Goal: Transaction & Acquisition: Purchase product/service

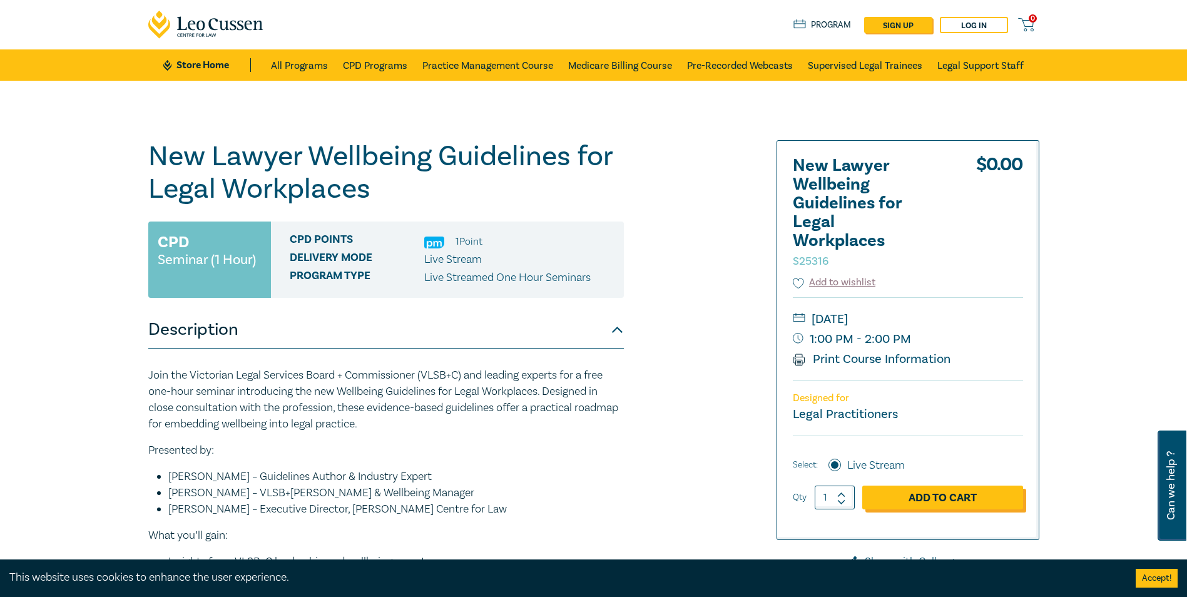
click at [931, 499] on link "Add to Cart" at bounding box center [942, 498] width 161 height 24
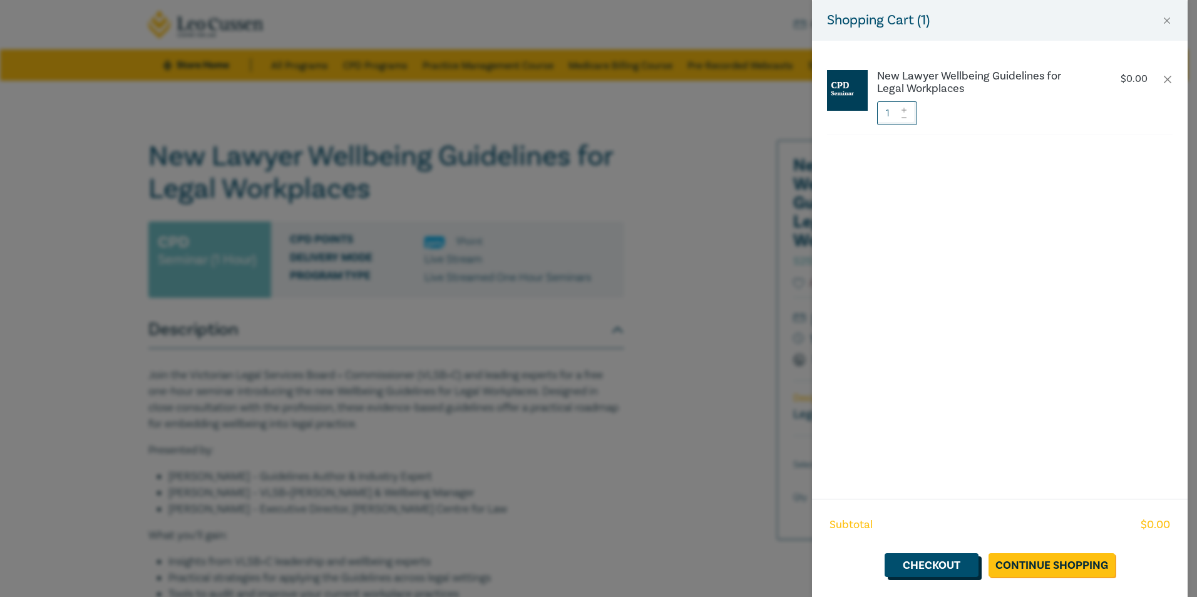
click at [941, 568] on link "Checkout" at bounding box center [931, 565] width 94 height 24
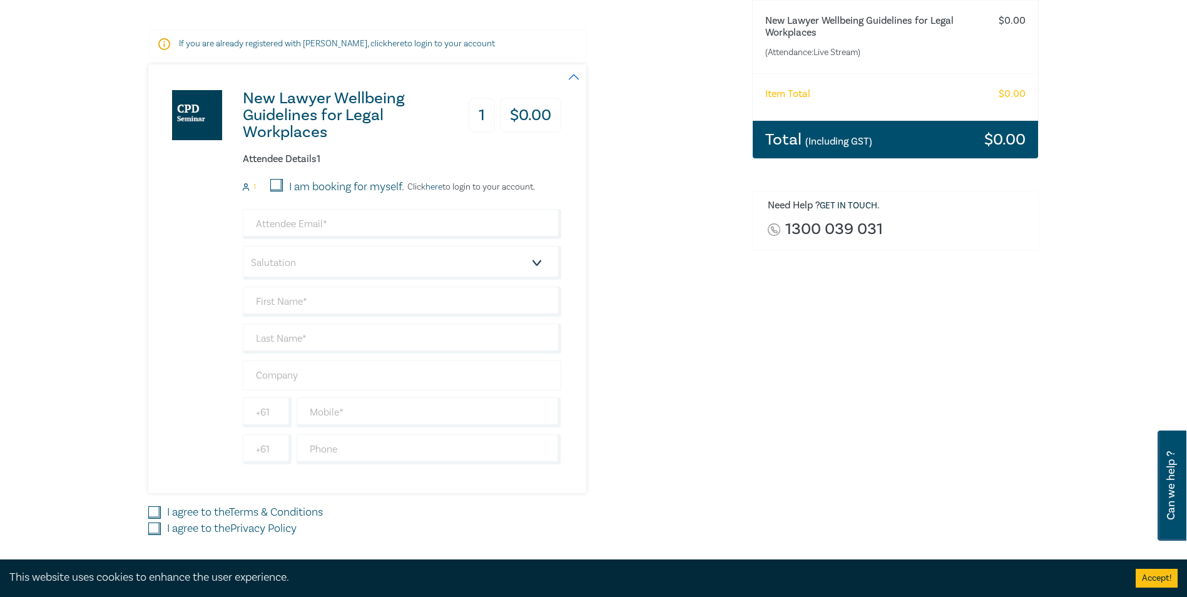
scroll to position [188, 0]
click at [275, 180] on input "I am booking for myself." at bounding box center [276, 184] width 13 height 13
checkbox input "true"
click at [357, 228] on input "email" at bounding box center [402, 223] width 319 height 30
type input "[EMAIL_ADDRESS][DOMAIN_NAME]"
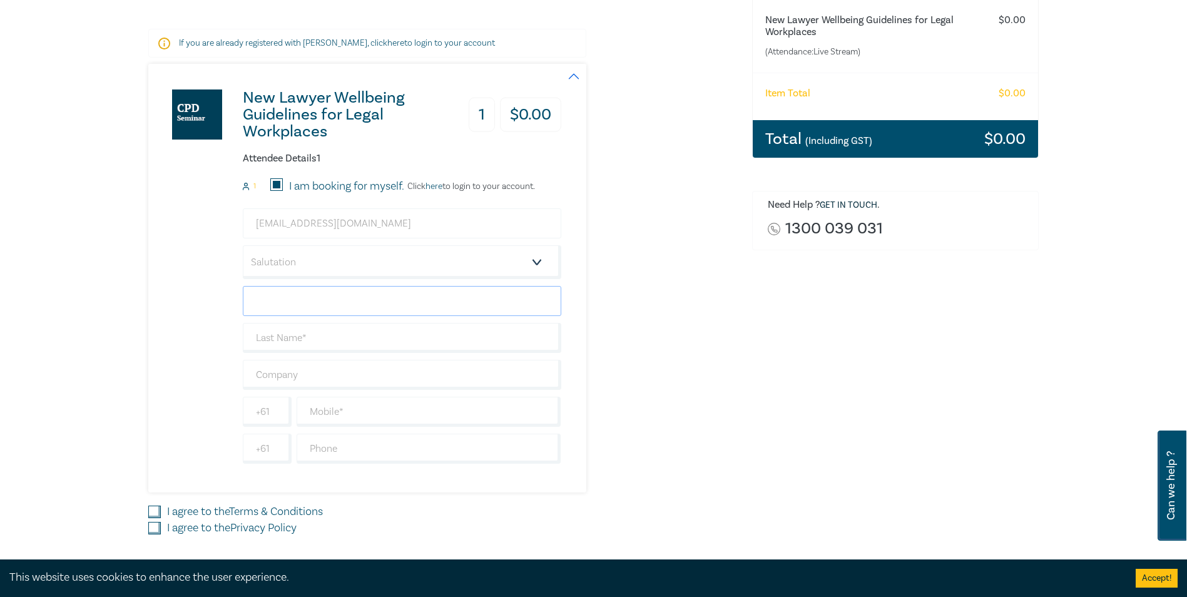
type input "[PERSON_NAME]"
type input "Basnayake"
type input "Prestige Lawyers"
click at [534, 258] on select "Salutation Mr. Mrs. Ms. Miss Dr. Prof. Other" at bounding box center [402, 262] width 319 height 34
select select "Mrs."
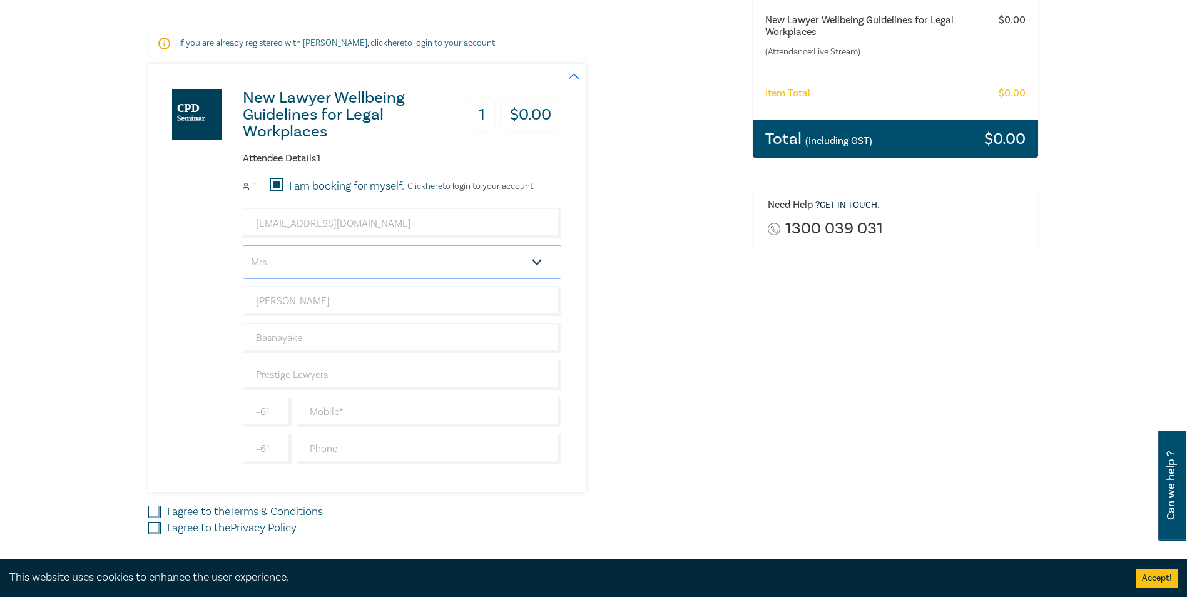
click at [243, 245] on select "Salutation Mr. Mrs. Ms. Miss Dr. Prof. Other" at bounding box center [402, 262] width 319 height 34
click at [344, 413] on input "text" at bounding box center [429, 412] width 265 height 30
type input "0433622244"
click at [158, 512] on input "I agree to the Terms & Conditions" at bounding box center [154, 512] width 13 height 13
checkbox input "true"
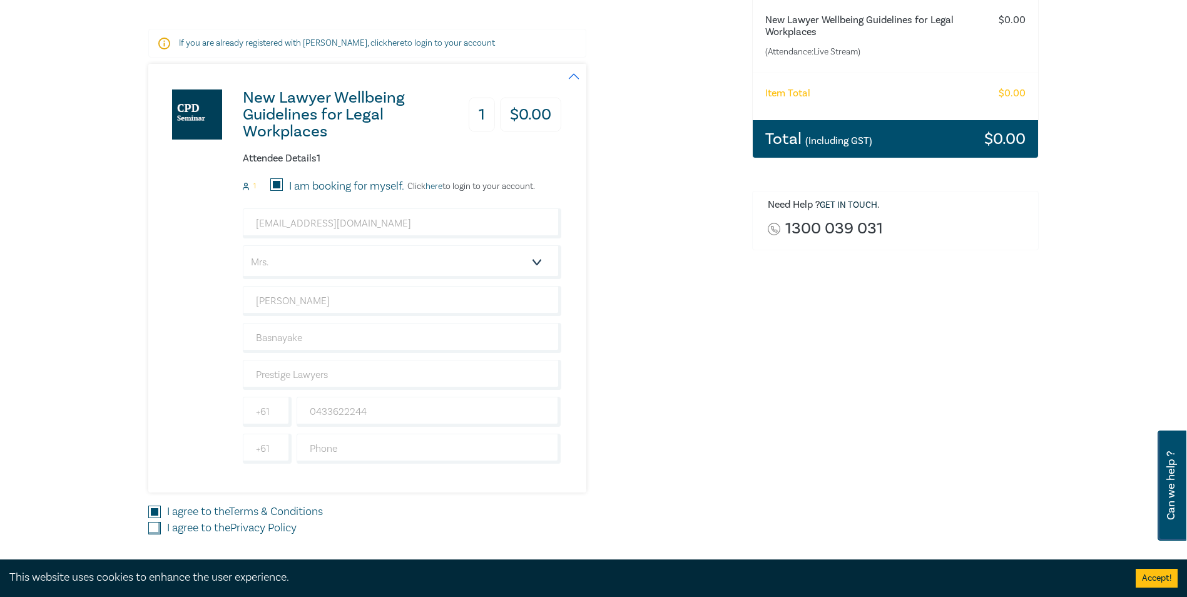
click at [156, 528] on input "I agree to the Privacy Policy" at bounding box center [154, 528] width 13 height 13
checkbox input "true"
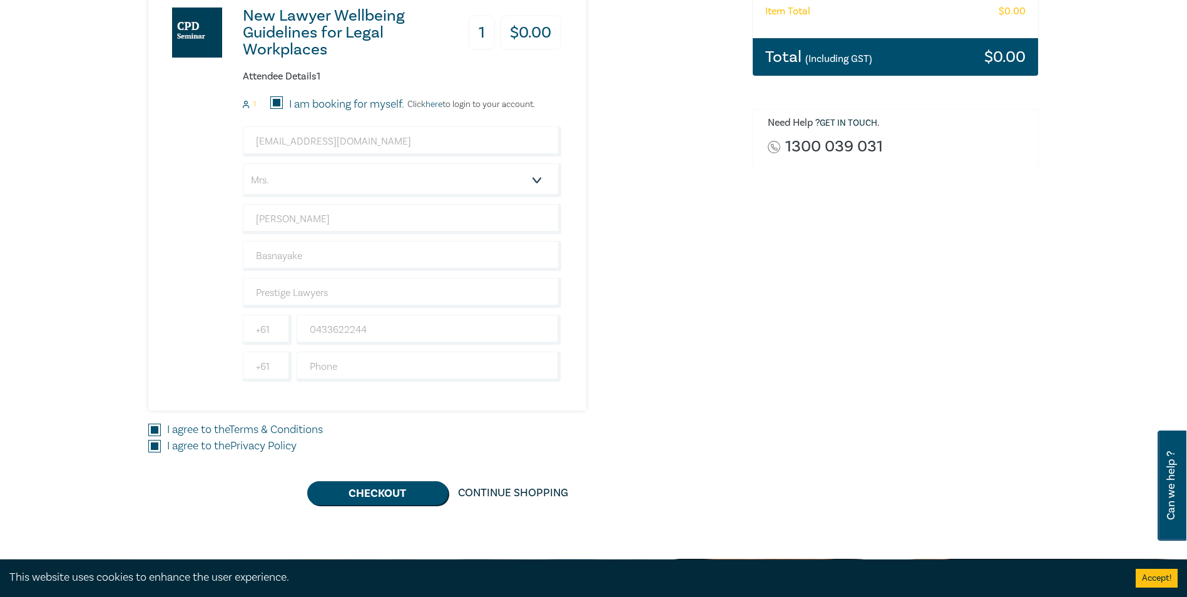
scroll to position [438, 0]
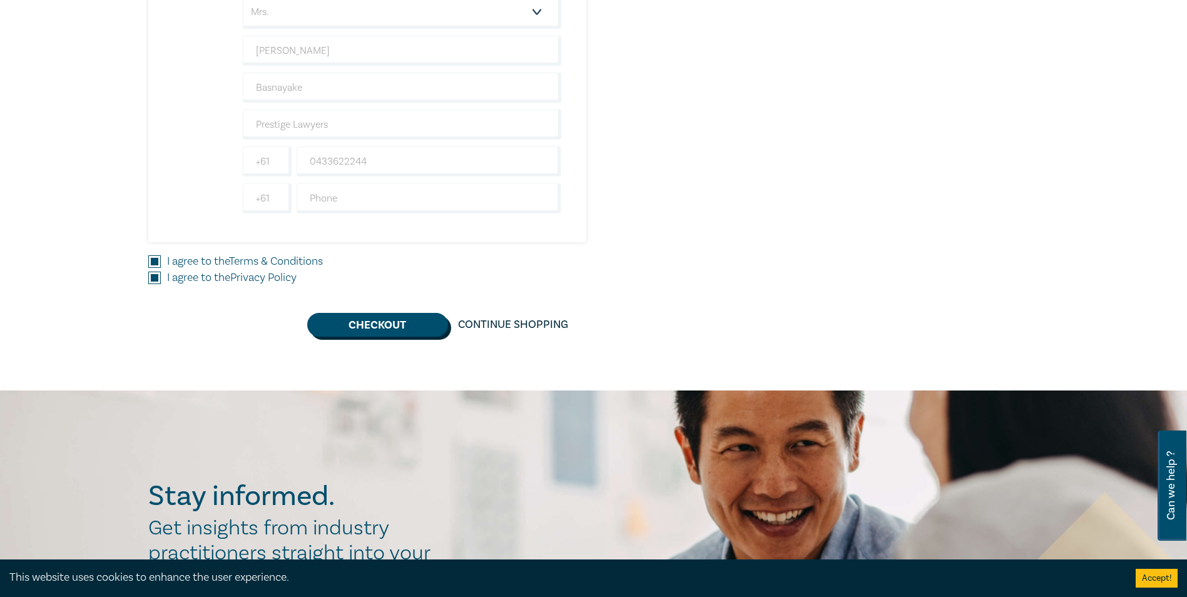
click at [370, 328] on button "Checkout" at bounding box center [377, 325] width 141 height 24
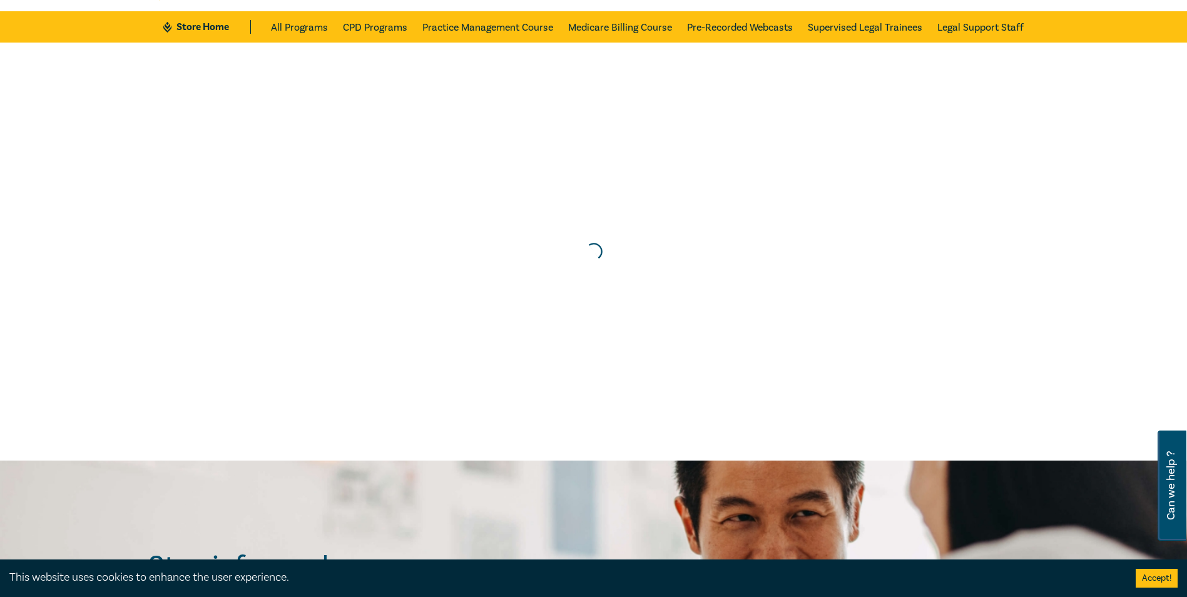
scroll to position [0, 0]
